Goal: Use online tool/utility: Use online tool/utility

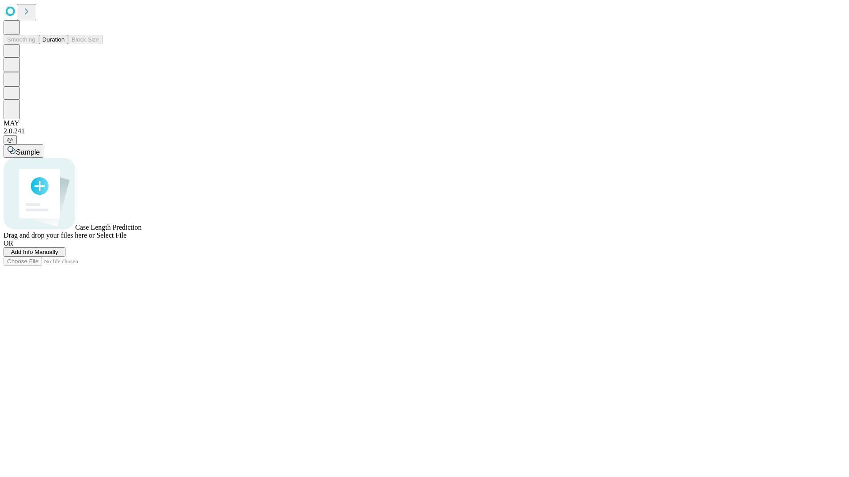
click at [126, 239] on span "Select File" at bounding box center [111, 236] width 30 height 8
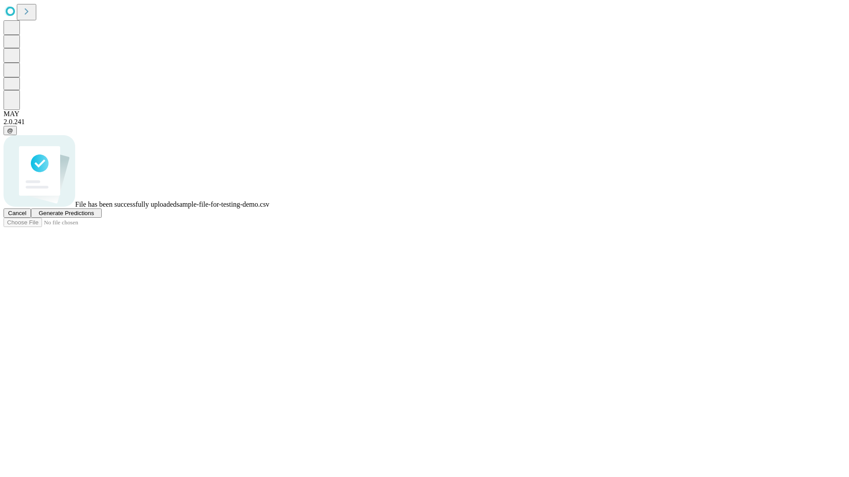
click at [94, 217] on span "Generate Predictions" at bounding box center [65, 213] width 55 height 7
